Goal: Navigation & Orientation: Go to known website

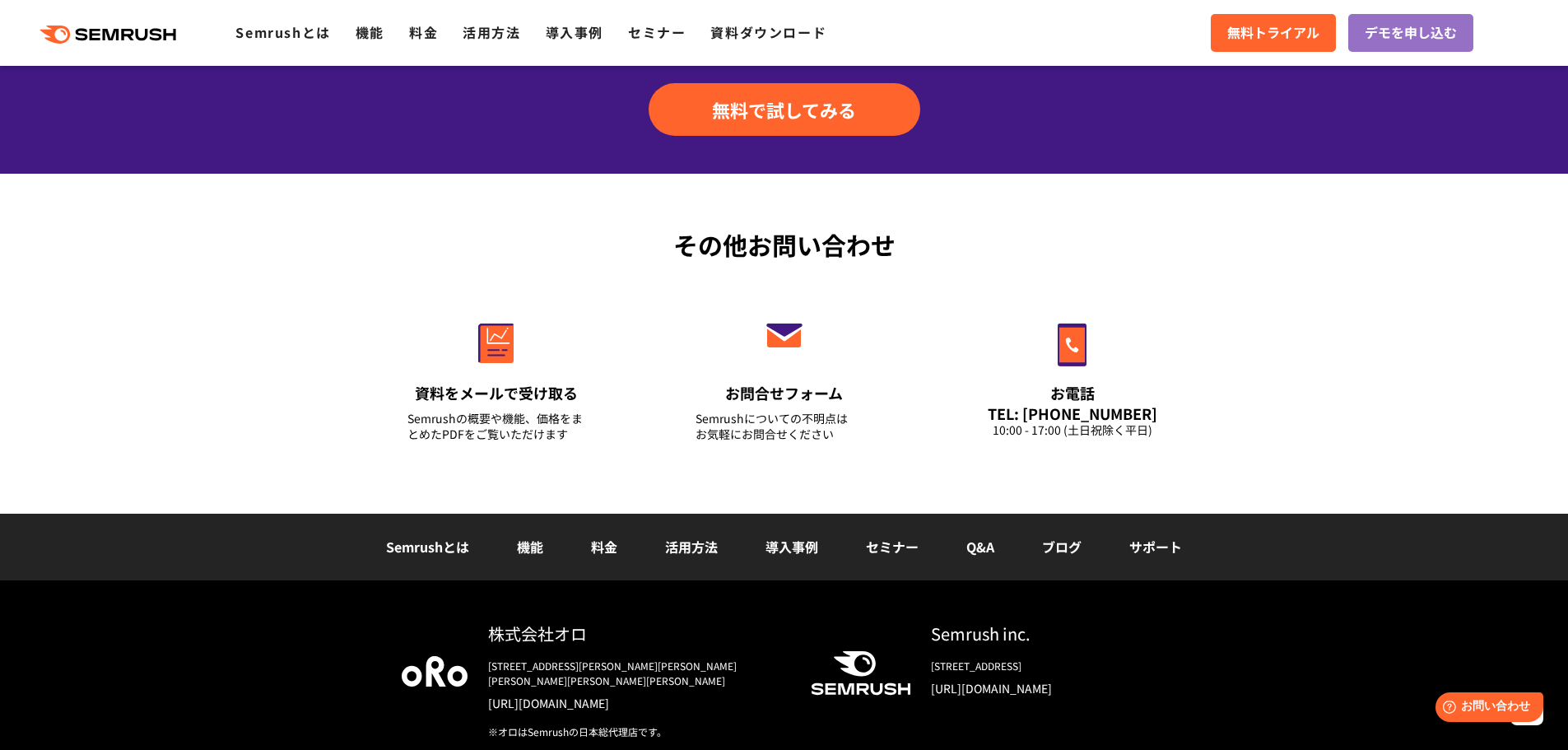
scroll to position [5758, 0]
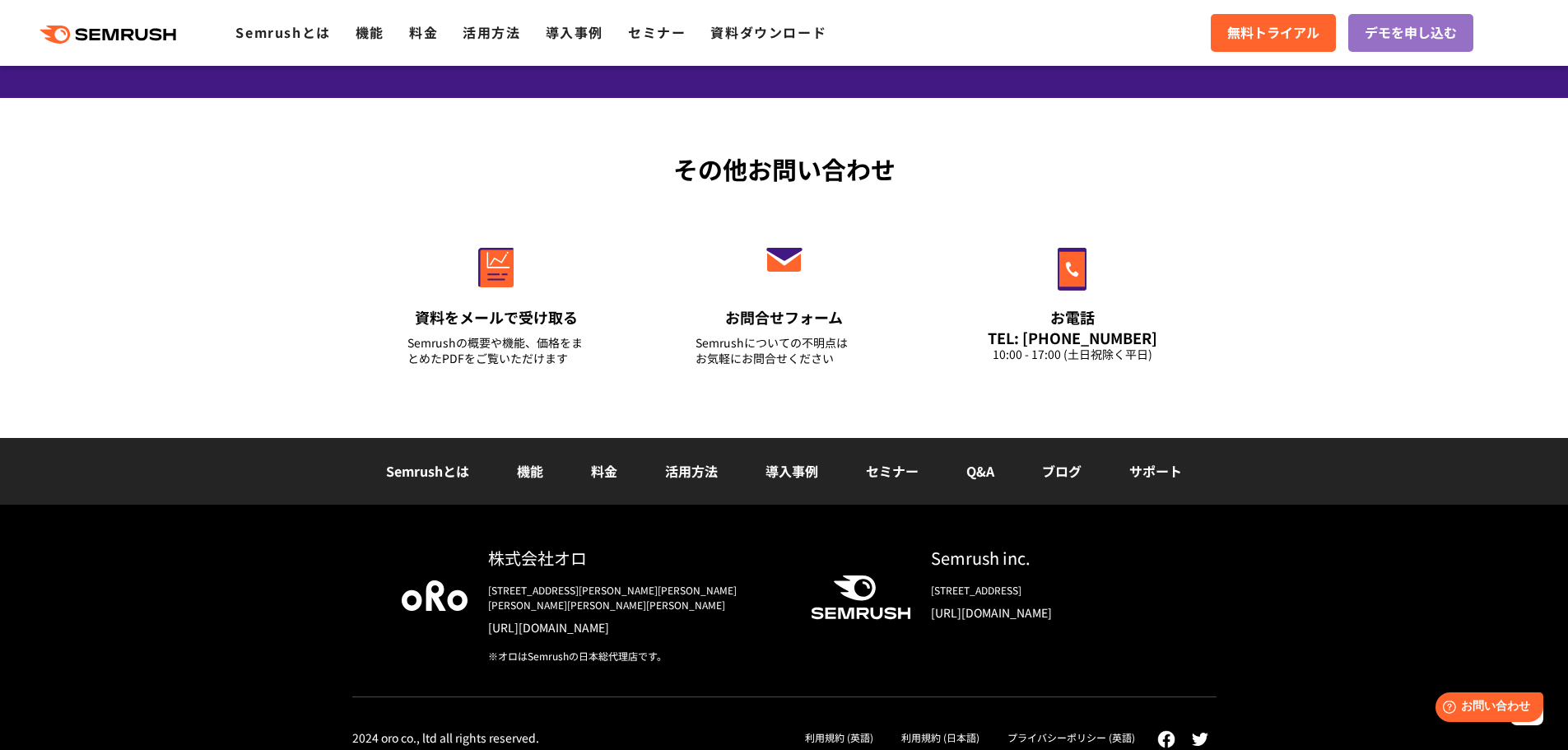
click at [978, 599] on div "Semrush inc. [STREET_ADDRESS] [URL][DOMAIN_NAME]" at bounding box center [1038, 589] width 257 height 88
click at [495, 565] on div "株式会社オロ" at bounding box center [636, 557] width 296 height 24
click at [512, 563] on div "株式会社オロ" at bounding box center [636, 557] width 296 height 24
click at [512, 552] on div "株式会社オロ" at bounding box center [636, 557] width 296 height 24
click at [412, 612] on div at bounding box center [434, 604] width 66 height 118
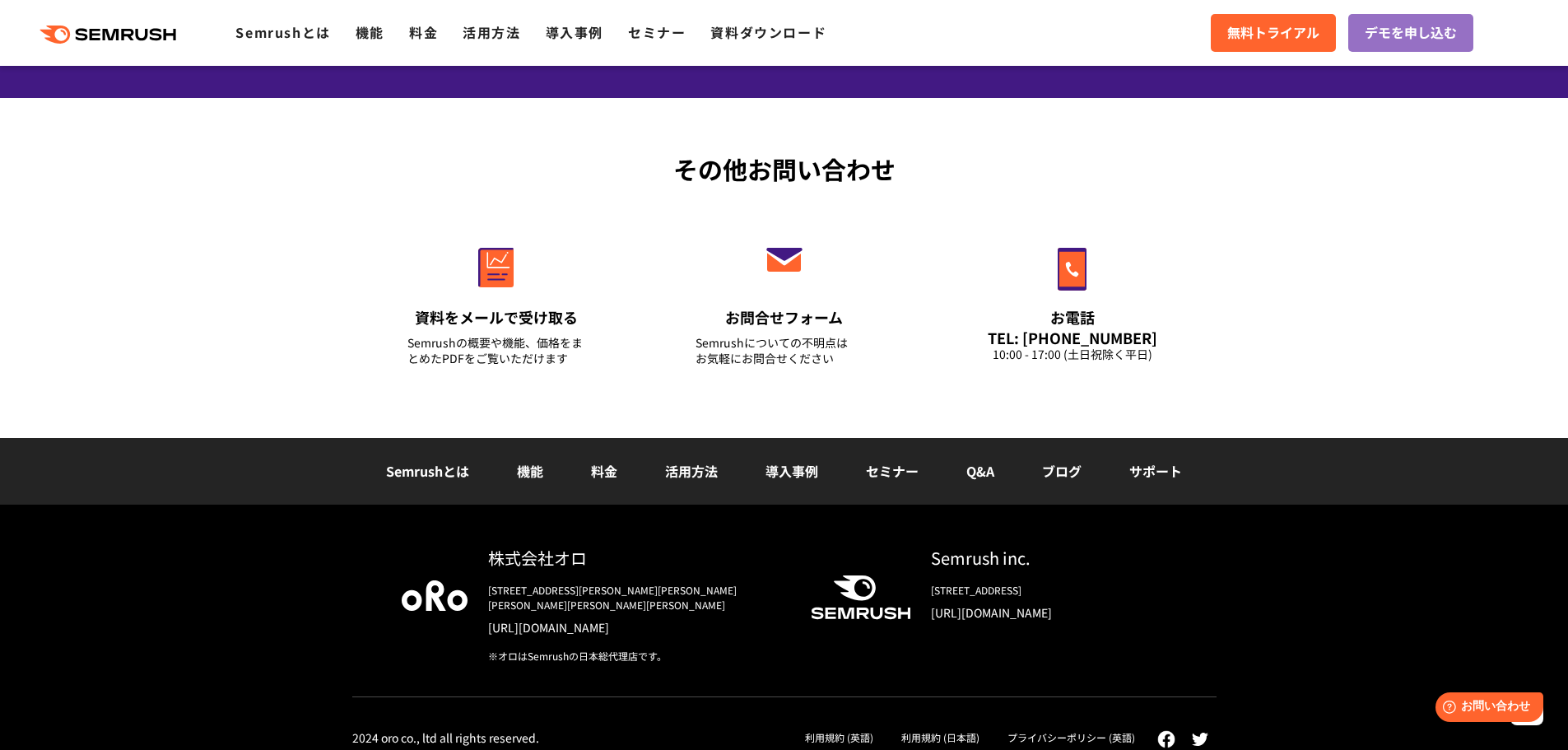
click at [432, 592] on img at bounding box center [434, 595] width 66 height 30
click at [980, 623] on div "Semrush inc. [STREET_ADDRESS] [URL][DOMAIN_NAME]" at bounding box center [1038, 589] width 257 height 88
click at [971, 584] on div "[STREET_ADDRESS]" at bounding box center [1049, 589] width 236 height 15
click at [543, 621] on div "株式会社オロ [STREET_ADDRESS][PERSON_NAME][PERSON_NAME][PERSON_NAME][PERSON_NAME][PER…" at bounding box center [626, 604] width 317 height 118
click at [541, 619] on link "[URL][DOMAIN_NAME]" at bounding box center [636, 627] width 296 height 17
